Goal: Information Seeking & Learning: Learn about a topic

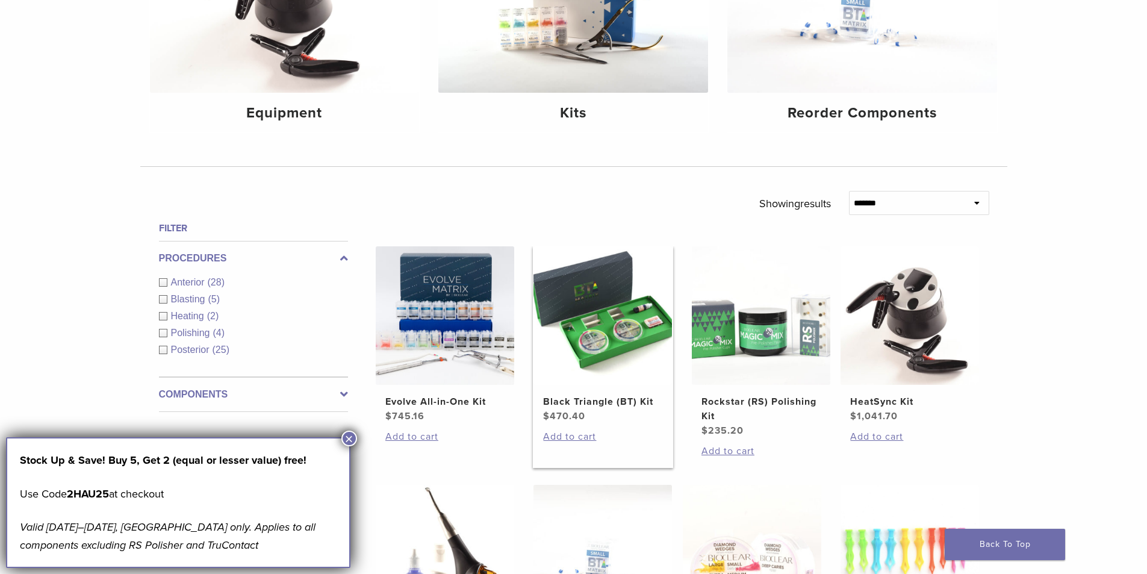
scroll to position [241, 0]
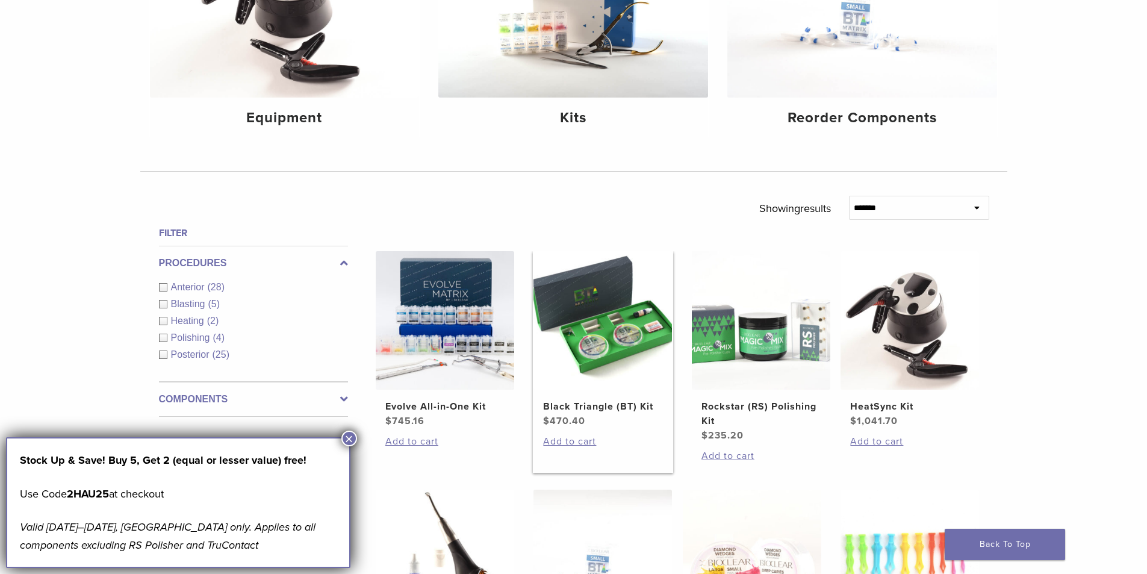
click at [609, 322] on img at bounding box center [602, 320] width 138 height 138
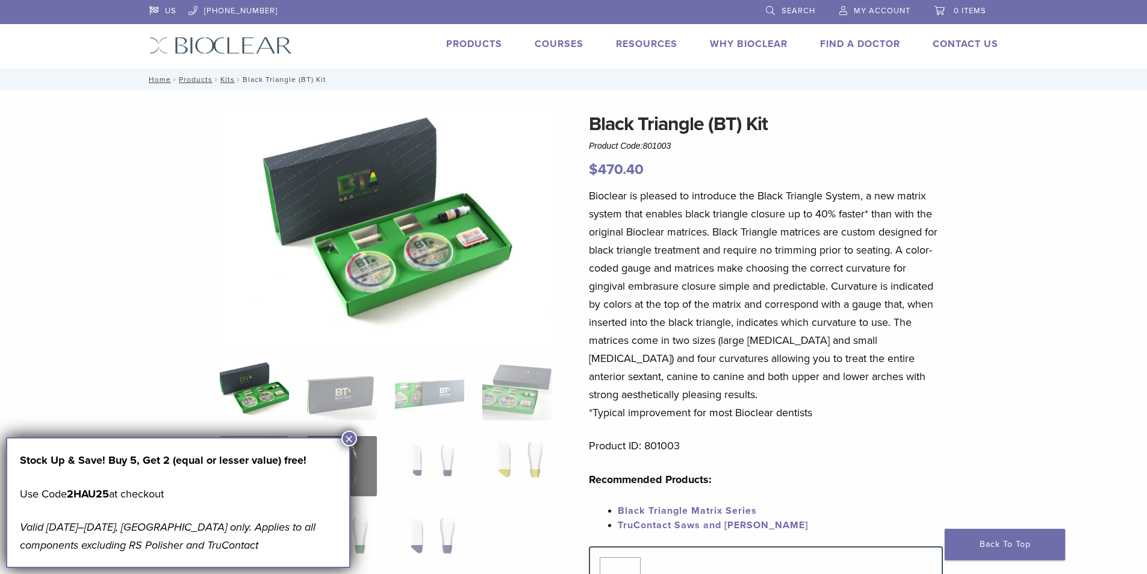
click at [345, 436] on button "×" at bounding box center [349, 438] width 16 height 16
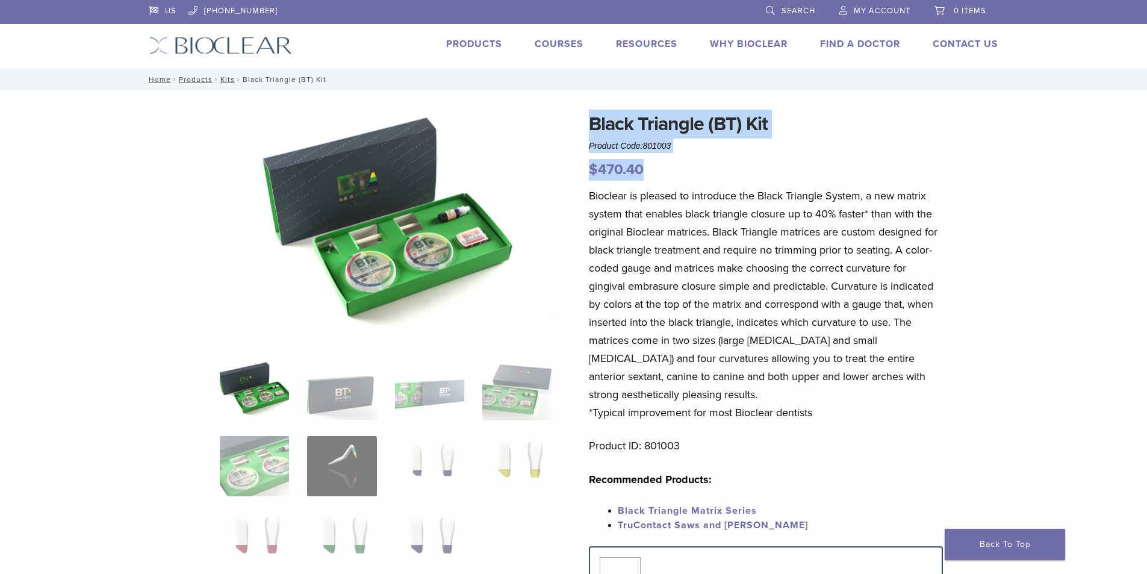
drag, startPoint x: 648, startPoint y: 176, endPoint x: 521, endPoint y: 161, distance: 127.9
click at [521, 161] on div "Black Triangle (BT) Kit Product Code: 801003 $ 470.40 Black Triangle (BT) Kit P…" at bounding box center [573, 510] width 867 height 801
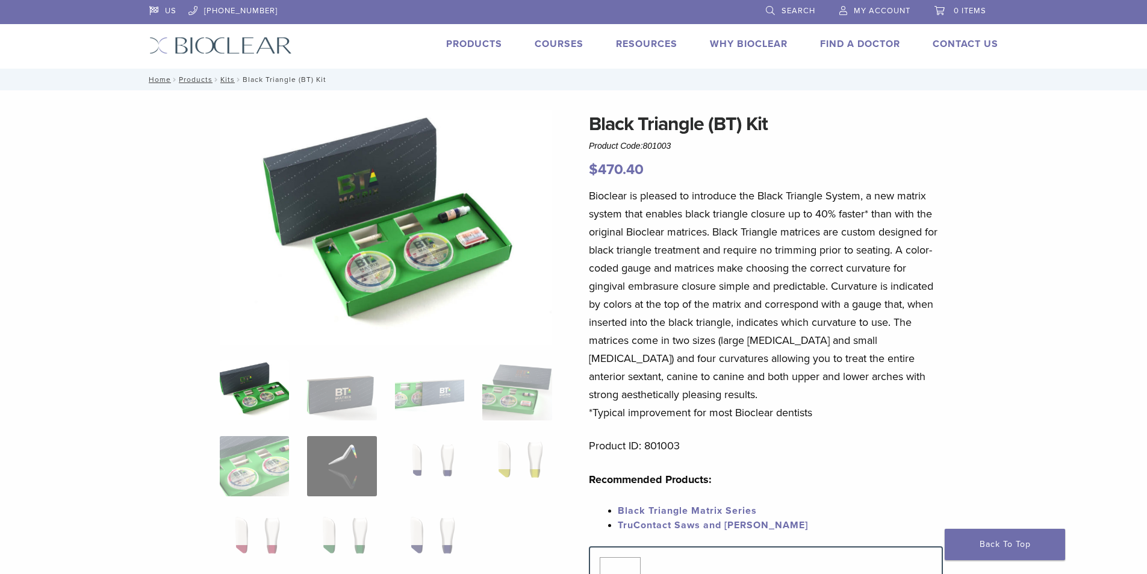
click at [603, 205] on p "Bioclear is pleased to introduce the Black Triangle System, a new matrix system…" at bounding box center [766, 304] width 354 height 235
